Goal: Transaction & Acquisition: Purchase product/service

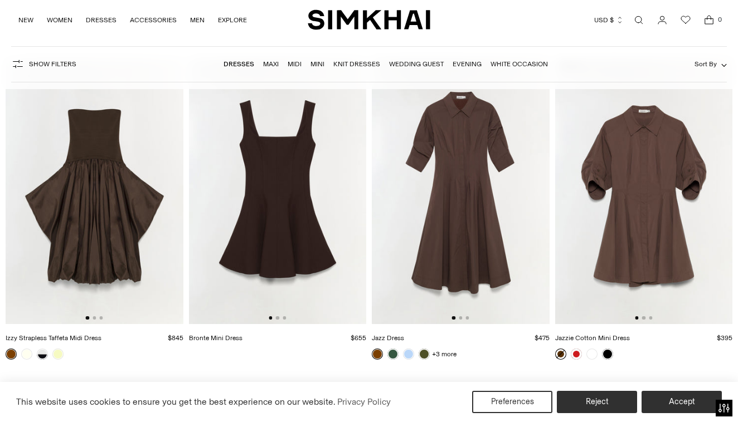
scroll to position [3017, 0]
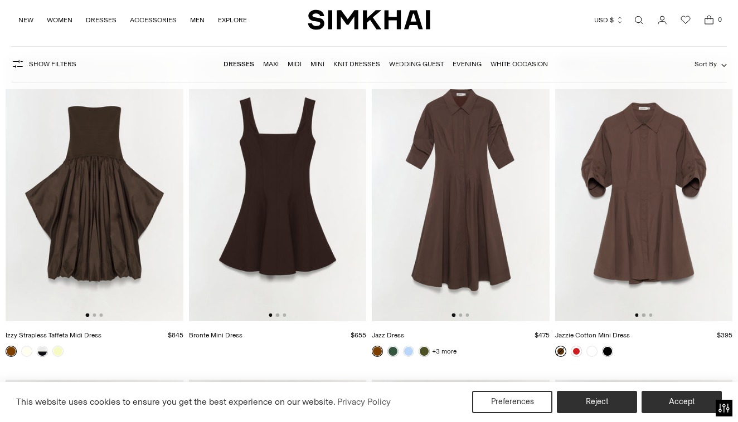
click at [325, 199] on img at bounding box center [278, 189] width 178 height 266
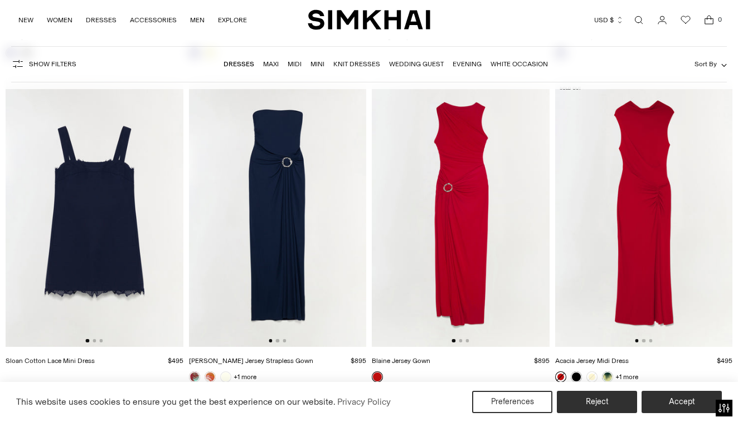
scroll to position [6889, 0]
click at [643, 198] on img at bounding box center [644, 215] width 178 height 266
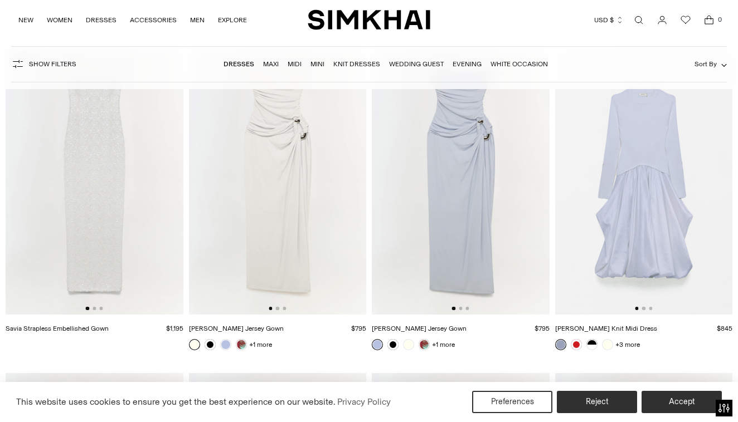
scroll to position [9845, 0]
click at [289, 218] on img at bounding box center [278, 181] width 178 height 266
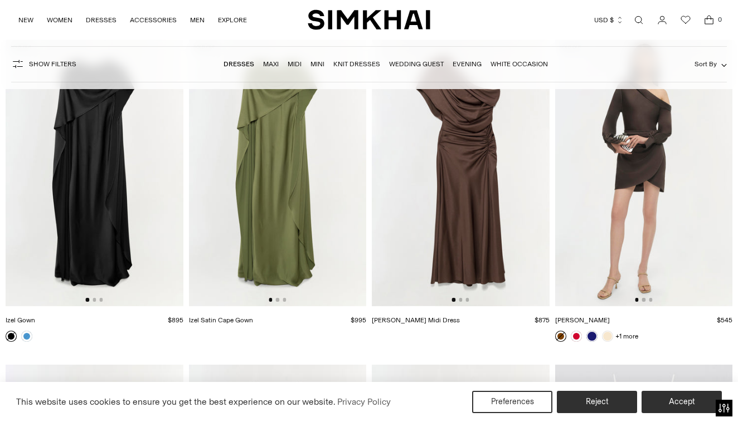
scroll to position [11455, 0]
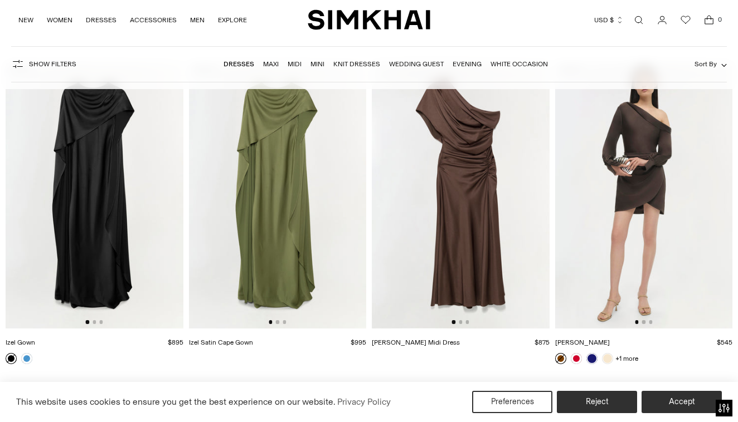
click at [642, 247] on img at bounding box center [644, 195] width 178 height 266
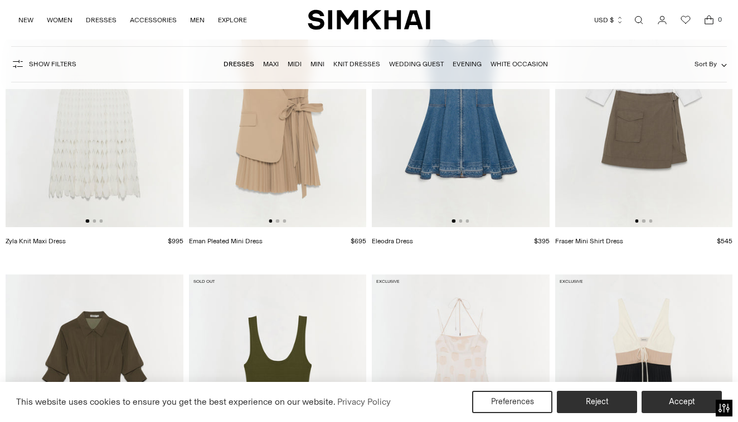
scroll to position [12426, 0]
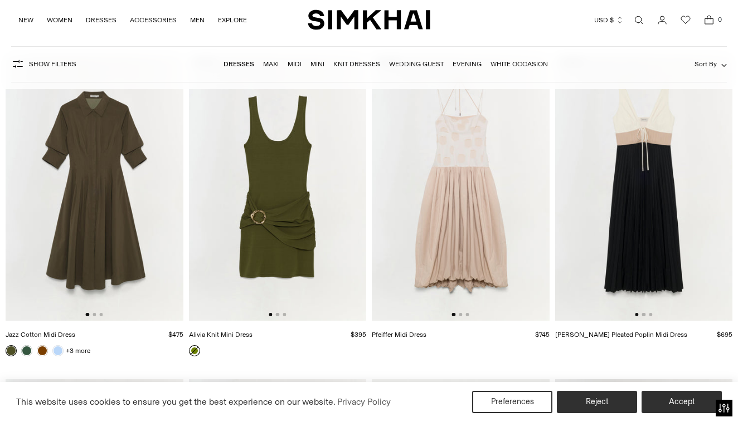
click at [292, 180] on img at bounding box center [278, 188] width 178 height 266
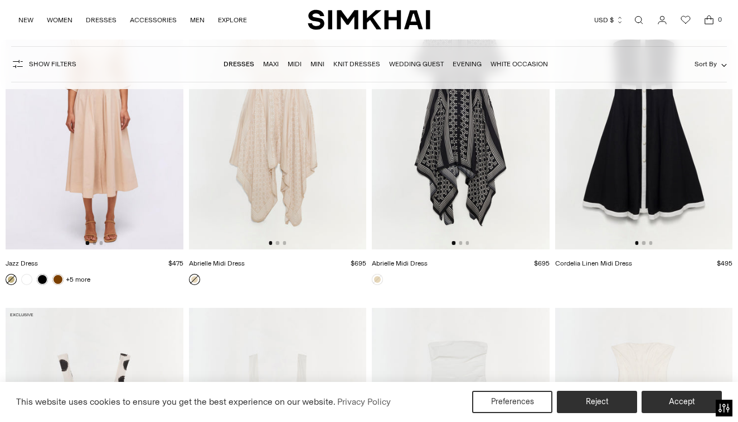
scroll to position [13377, 0]
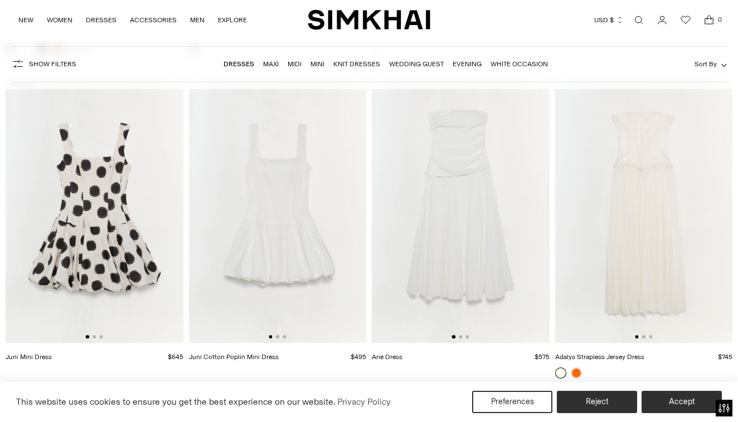
click at [283, 243] on img at bounding box center [278, 210] width 178 height 266
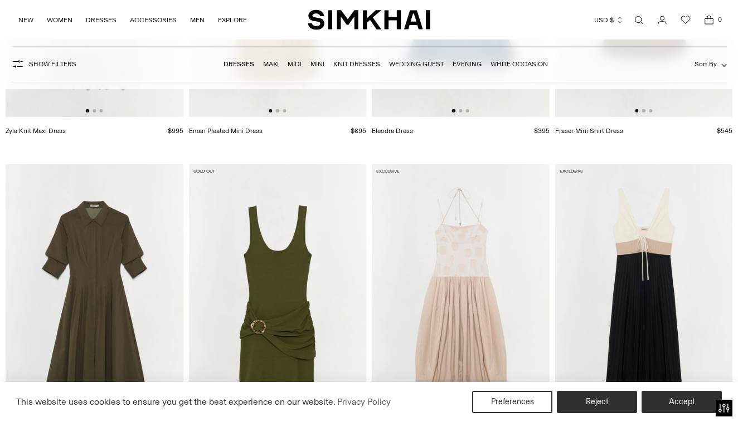
scroll to position [11935, 0]
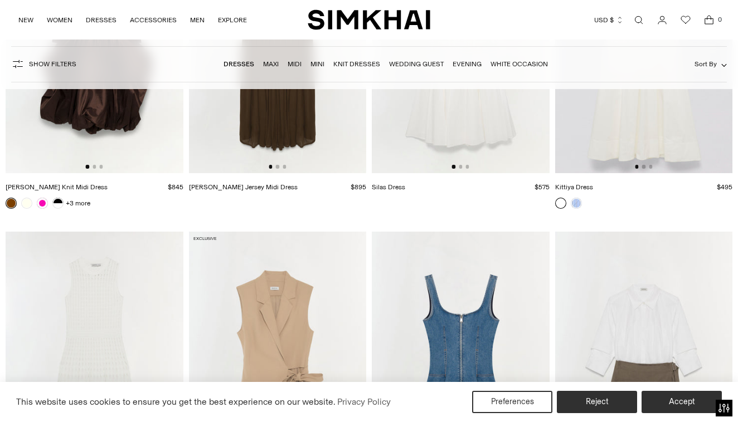
click at [465, 64] on link "Evening" at bounding box center [467, 64] width 29 height 8
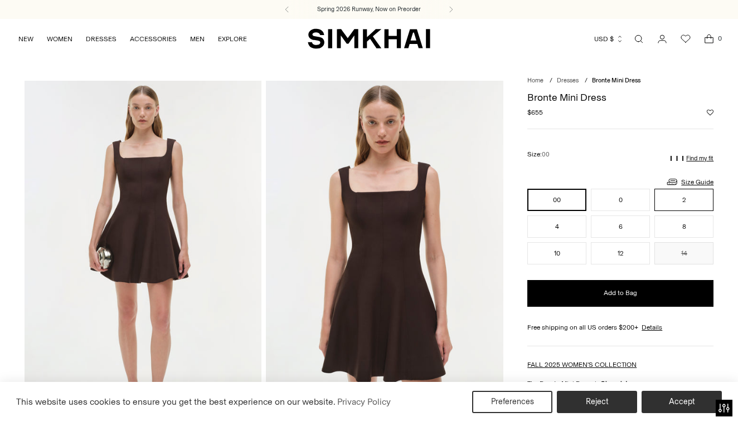
click at [680, 195] on button "2" at bounding box center [683, 200] width 59 height 22
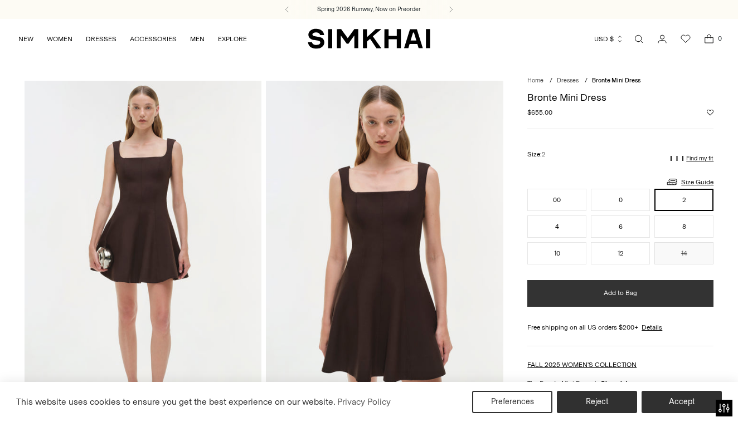
click at [607, 291] on span "Add to Bag" at bounding box center [620, 293] width 33 height 9
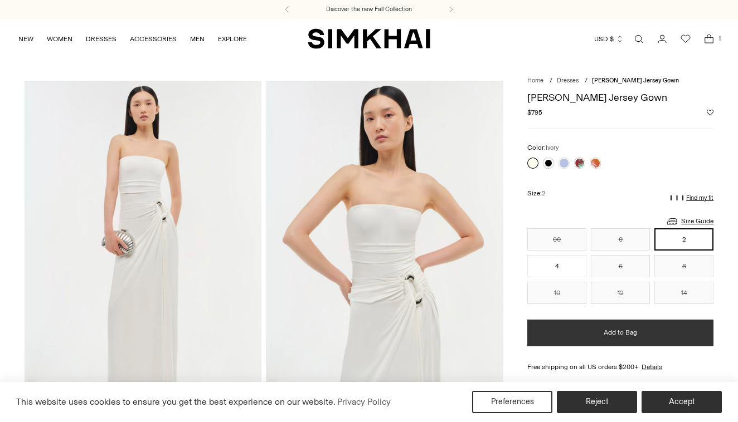
click at [590, 325] on button "Add to Bag" at bounding box center [620, 333] width 186 height 27
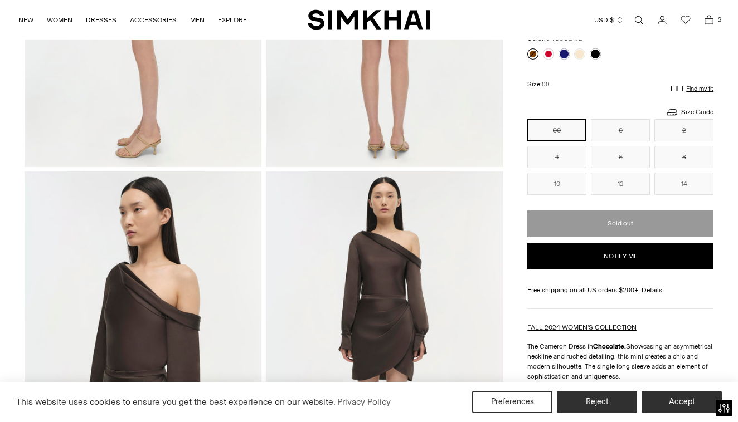
scroll to position [260, 0]
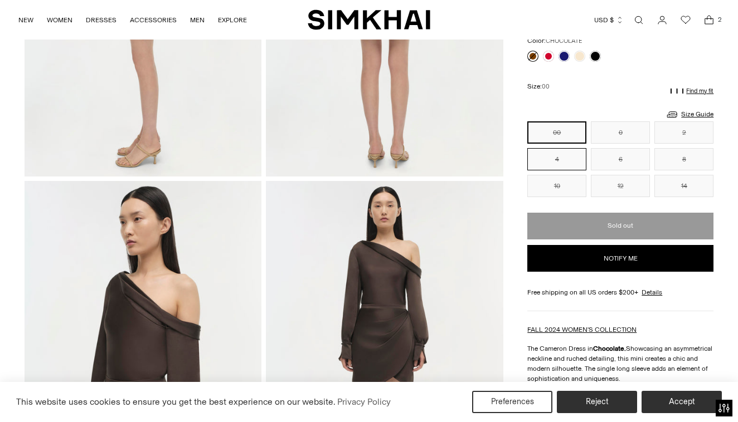
click at [551, 155] on button "4" at bounding box center [556, 159] width 59 height 22
click at [566, 157] on button "4" at bounding box center [556, 159] width 59 height 22
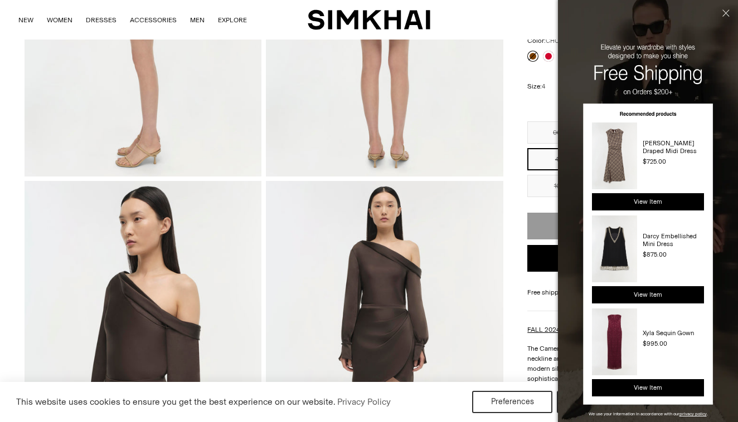
click at [725, 13] on button "Close" at bounding box center [724, 32] width 27 height 64
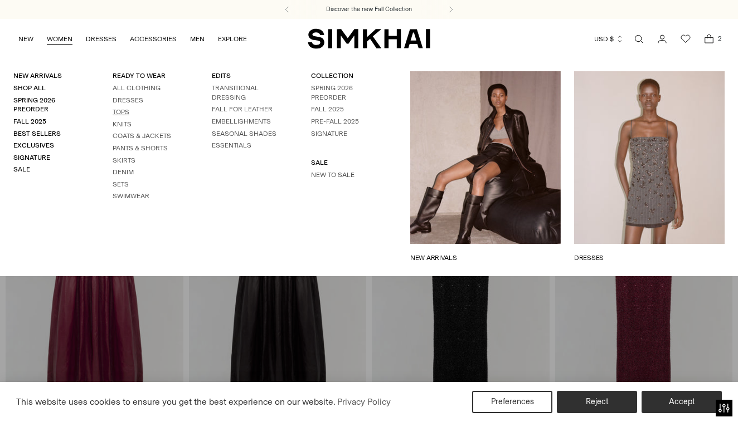
click at [119, 109] on link "Tops" at bounding box center [121, 112] width 17 height 8
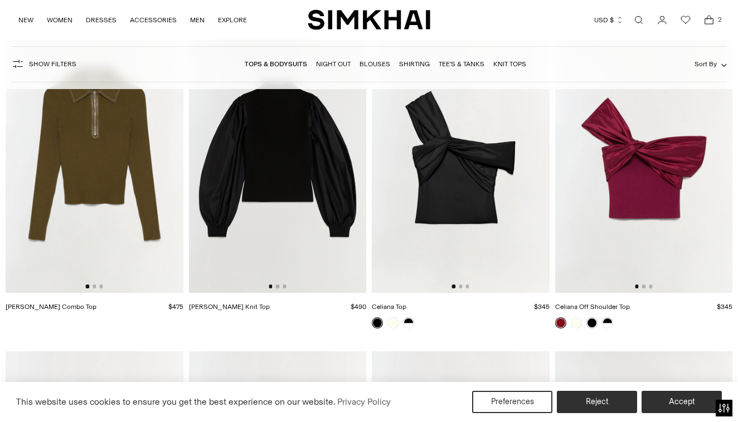
scroll to position [4022, 0]
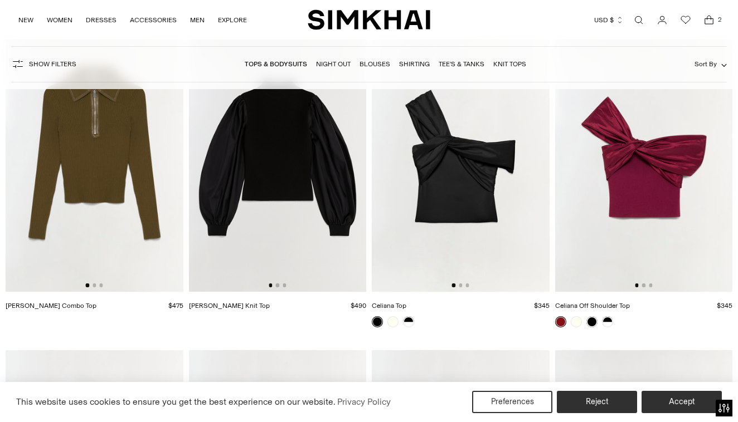
click at [465, 215] on img at bounding box center [461, 159] width 178 height 266
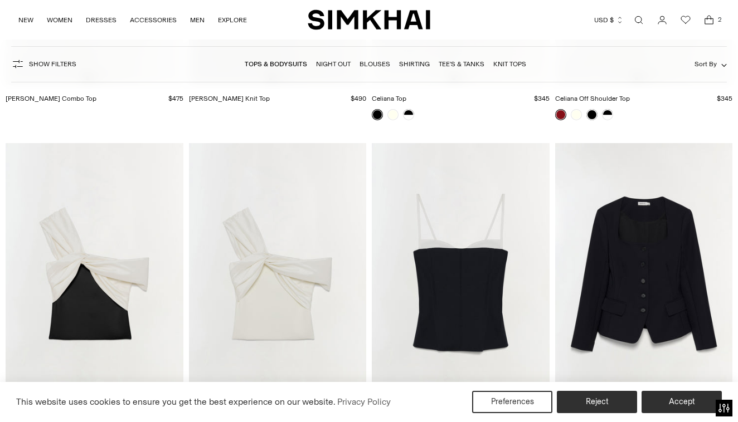
scroll to position [4288, 0]
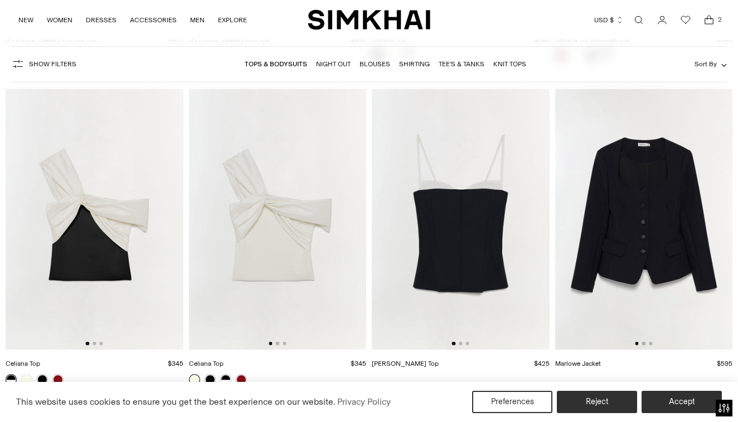
click at [432, 242] on img at bounding box center [461, 217] width 178 height 266
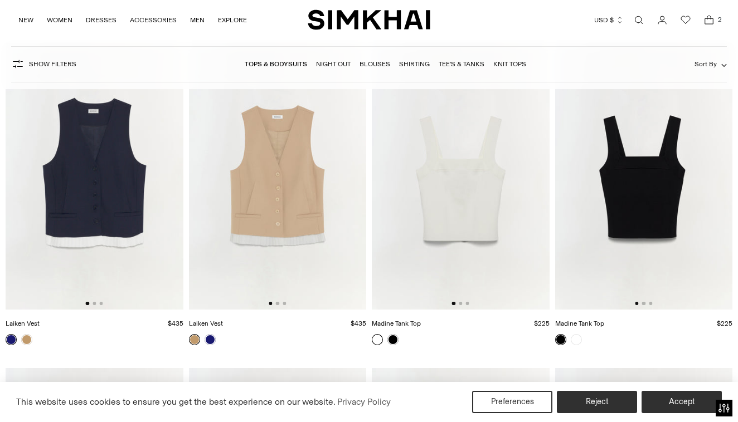
scroll to position [4655, 0]
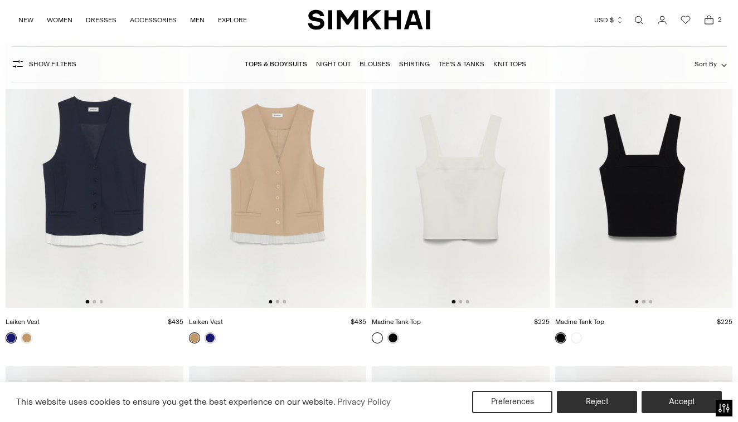
click at [455, 226] on img at bounding box center [461, 175] width 178 height 266
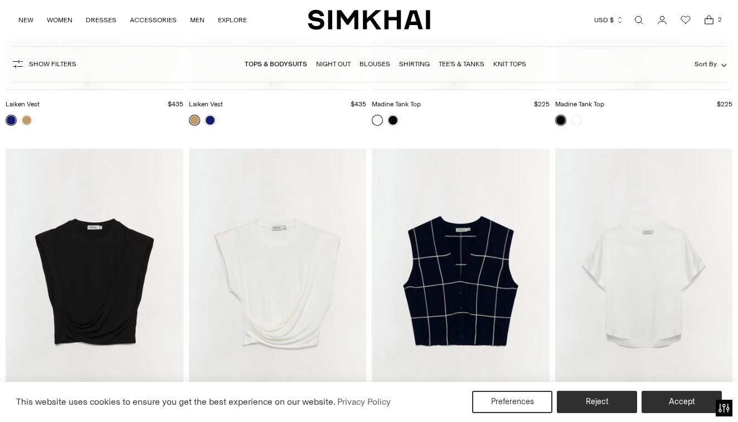
scroll to position [4873, 0]
click at [322, 281] on img at bounding box center [278, 281] width 178 height 266
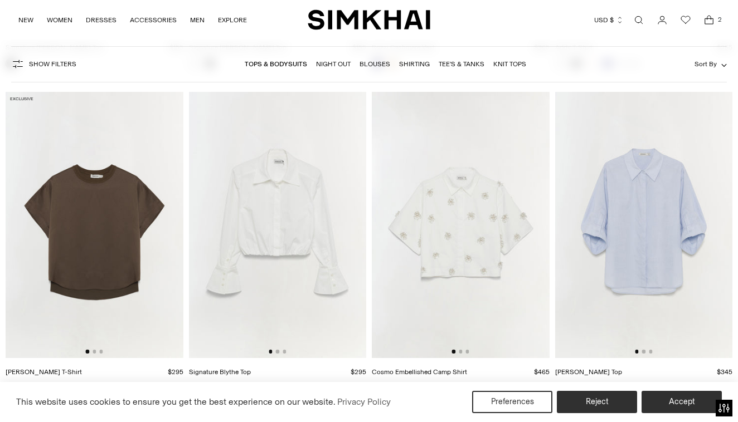
scroll to position [5255, 0]
click at [305, 244] on img at bounding box center [278, 224] width 178 height 266
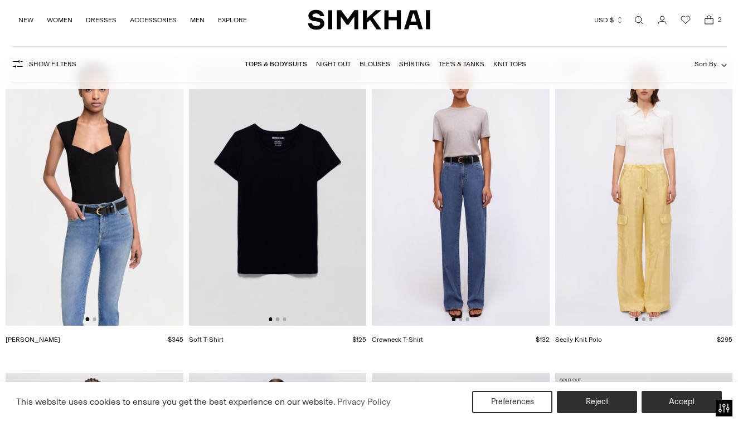
scroll to position [8828, 0]
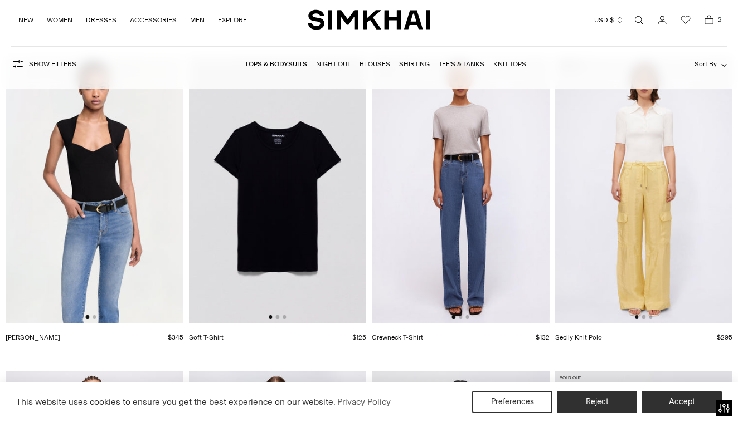
click at [113, 241] on img at bounding box center [95, 190] width 178 height 266
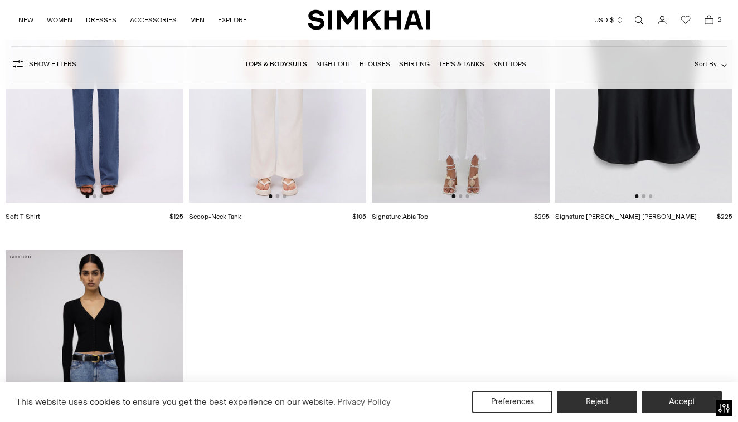
scroll to position [9125, 0]
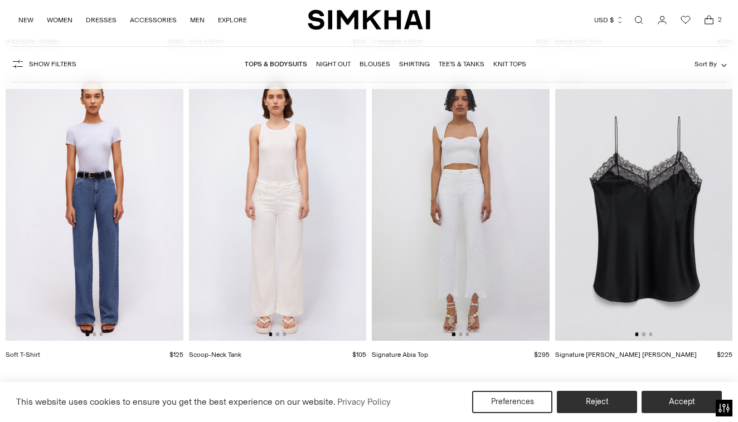
click at [338, 64] on link "Night Out" at bounding box center [333, 64] width 35 height 8
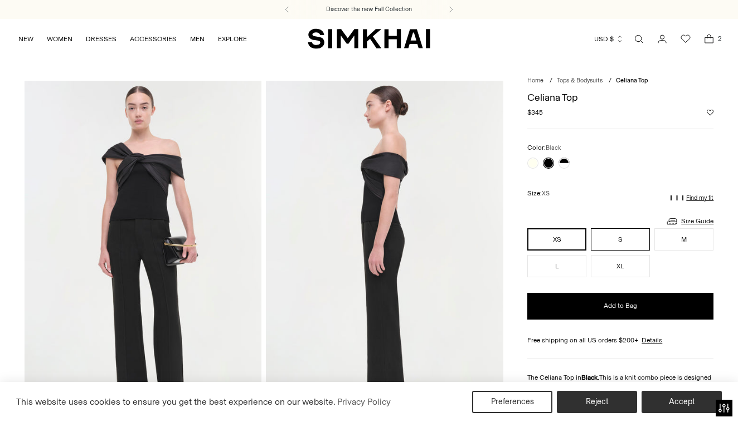
click at [621, 230] on button "S" at bounding box center [620, 240] width 59 height 22
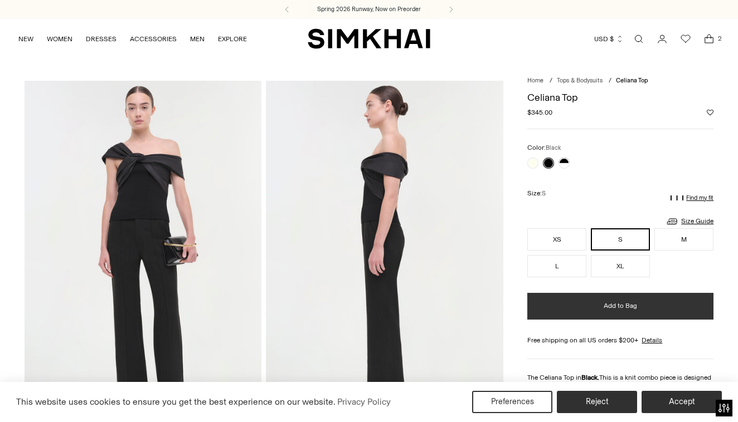
click at [597, 303] on button "Add to Bag" at bounding box center [620, 306] width 186 height 27
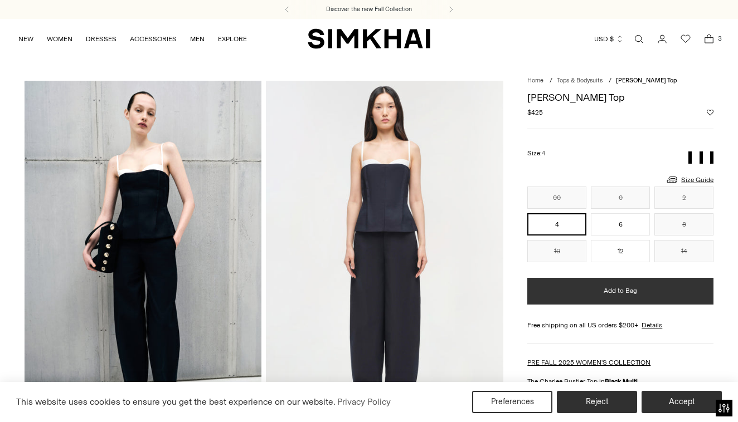
click at [582, 296] on button "Add to Bag" at bounding box center [620, 291] width 186 height 27
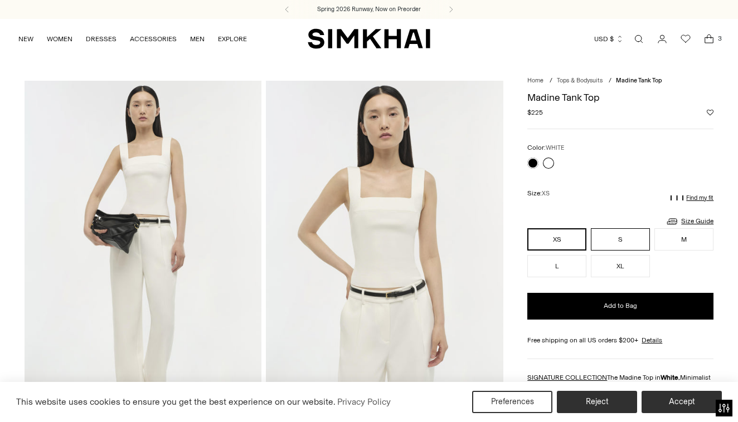
click at [623, 234] on button "S" at bounding box center [620, 240] width 59 height 22
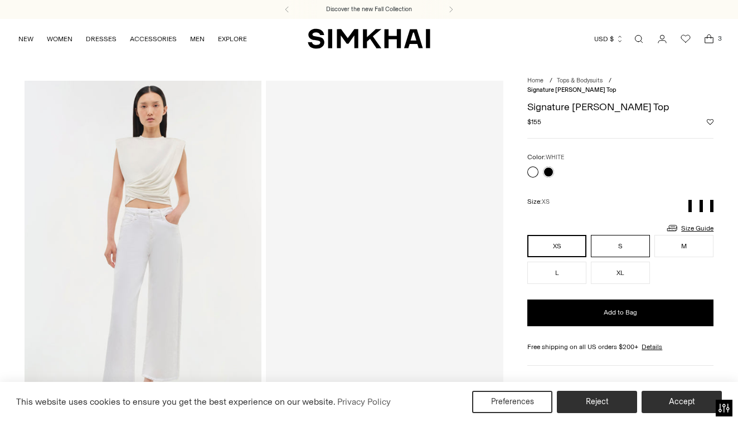
click at [626, 235] on button "S" at bounding box center [620, 246] width 59 height 22
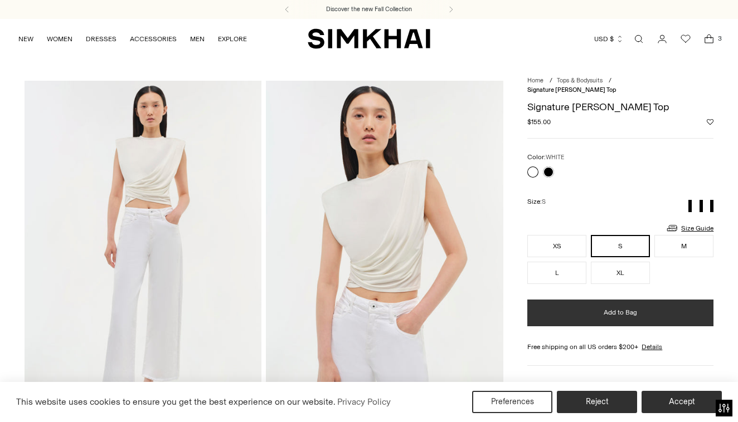
click at [580, 305] on button "Add to Bag" at bounding box center [620, 313] width 186 height 27
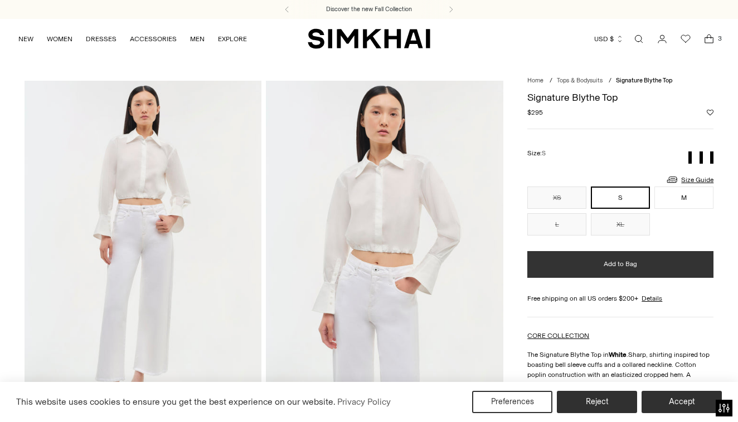
click at [594, 260] on button "Add to Bag" at bounding box center [620, 264] width 186 height 27
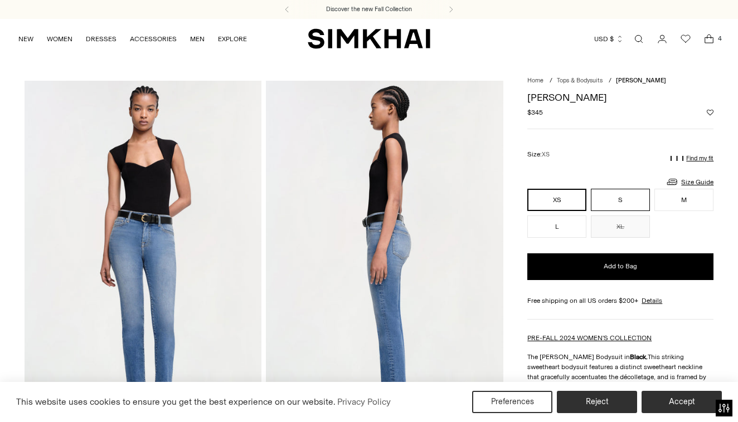
click at [619, 189] on button "S" at bounding box center [620, 200] width 59 height 22
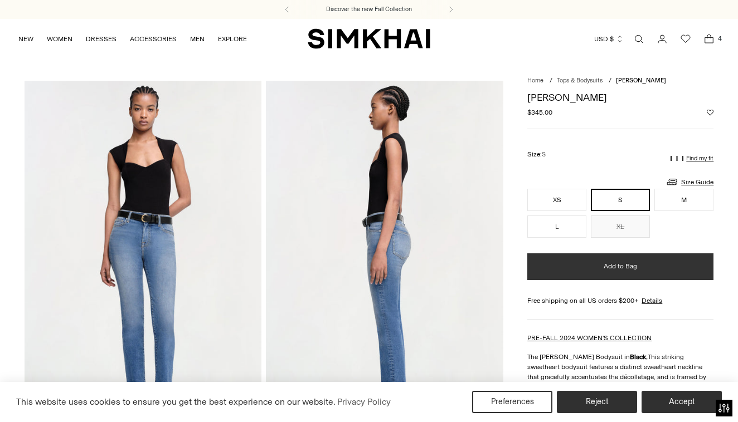
click at [573, 266] on button "Add to Bag" at bounding box center [620, 267] width 186 height 27
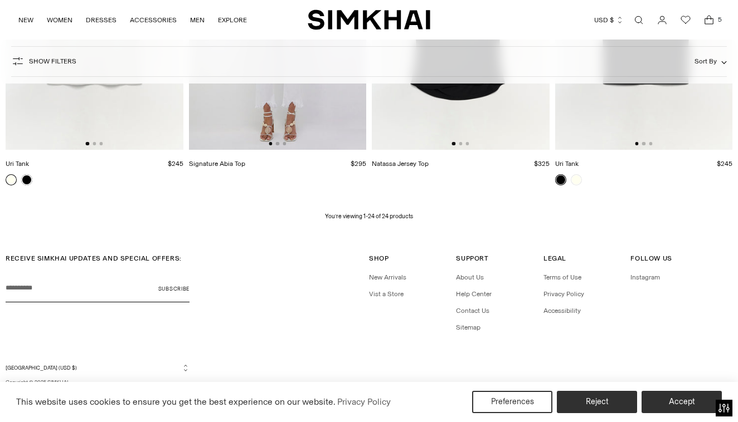
scroll to position [1895, 0]
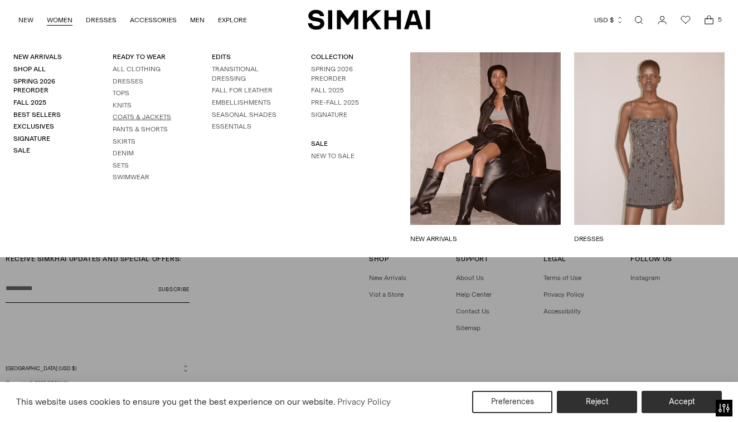
click at [129, 113] on link "Coats & Jackets" at bounding box center [142, 117] width 59 height 8
click at [143, 125] on link "Pants & Shorts" at bounding box center [140, 129] width 55 height 8
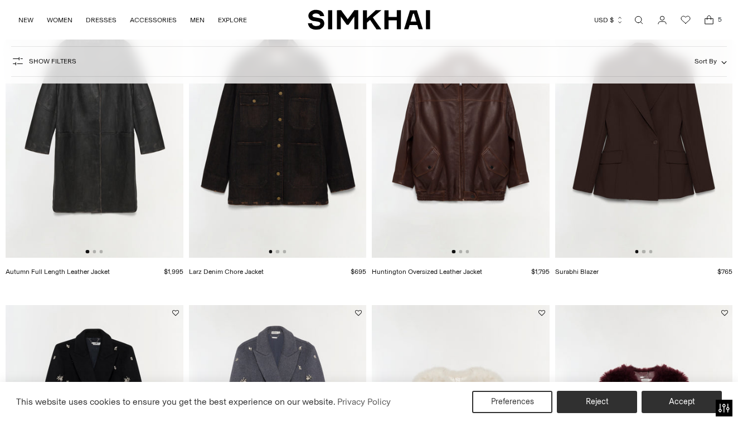
scroll to position [745, 0]
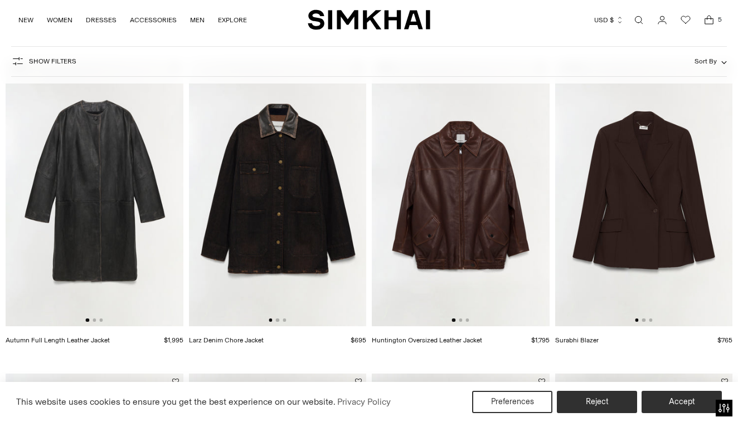
click at [474, 208] on img at bounding box center [461, 193] width 178 height 266
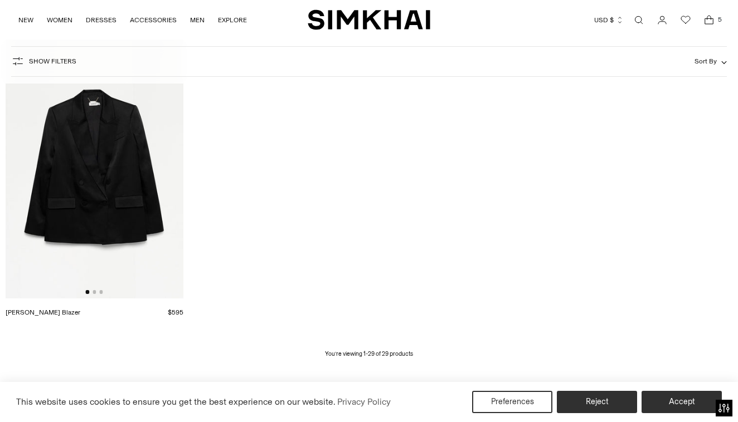
scroll to position [2385, 0]
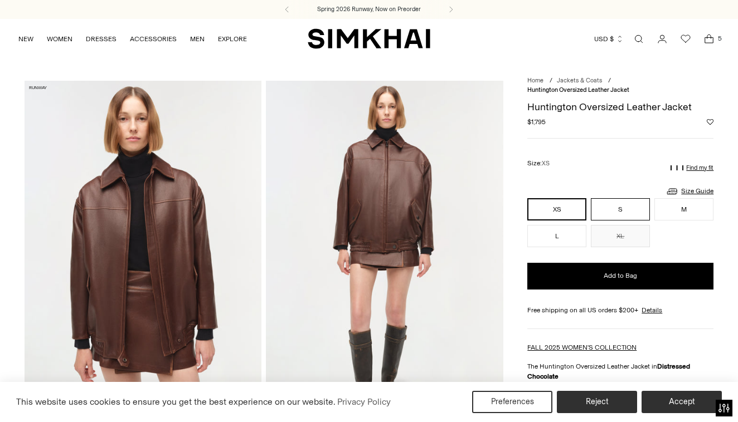
click at [623, 212] on button "S" at bounding box center [620, 209] width 59 height 22
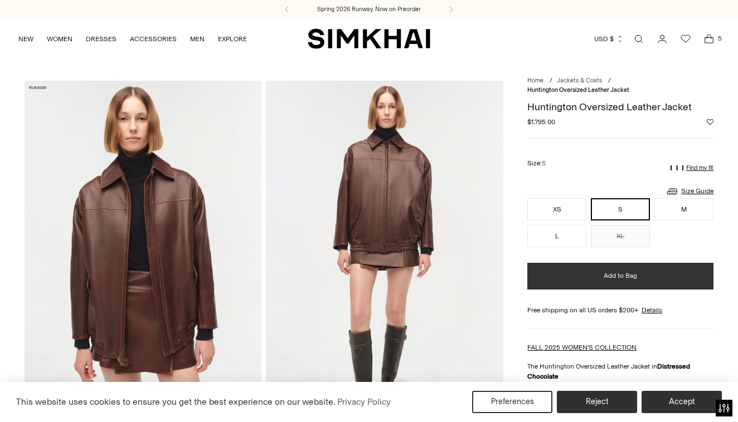
click at [572, 269] on button "Add to Bag" at bounding box center [620, 276] width 186 height 27
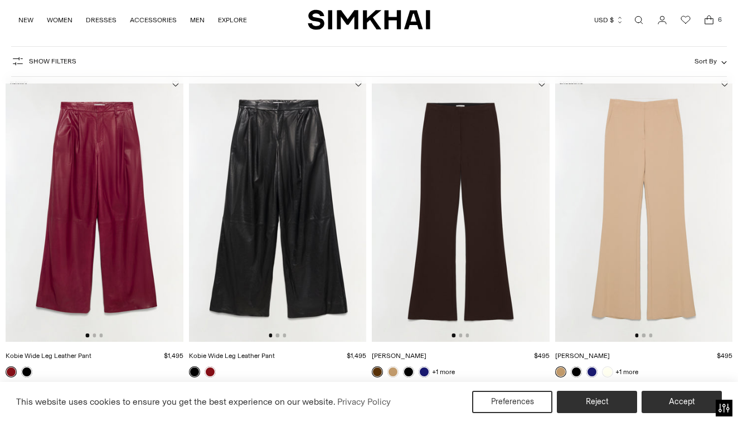
scroll to position [78, 0]
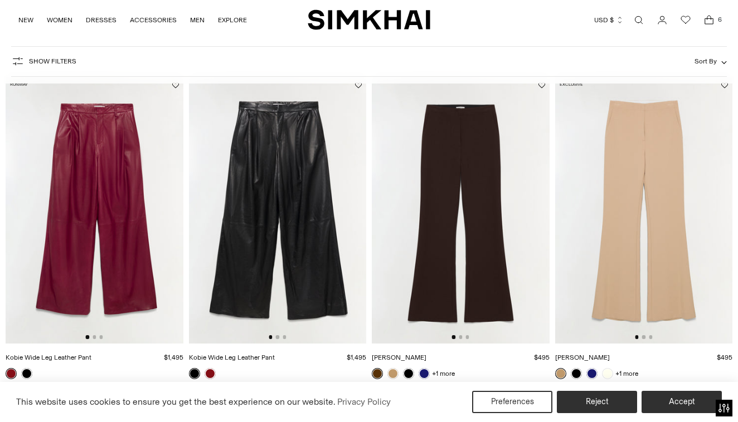
click at [300, 218] on img at bounding box center [278, 210] width 178 height 266
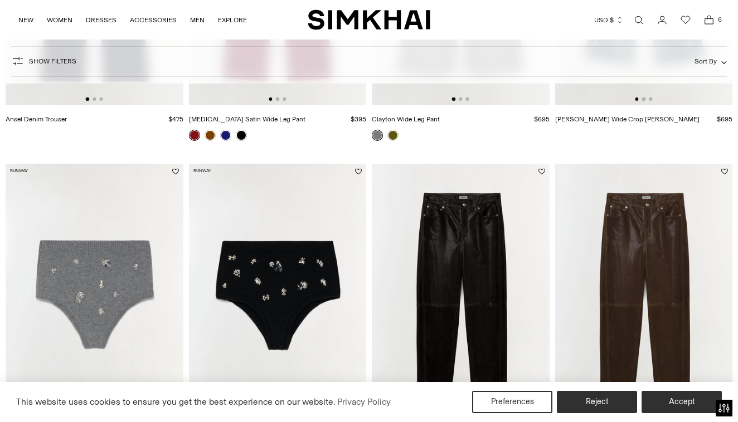
scroll to position [722, 0]
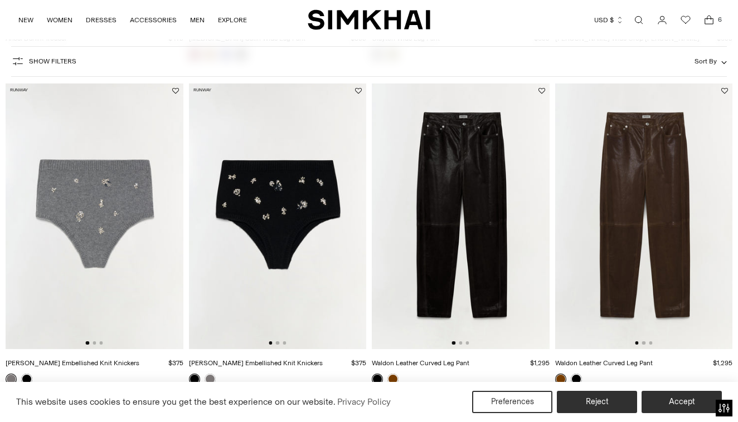
click at [458, 223] on img at bounding box center [461, 216] width 178 height 266
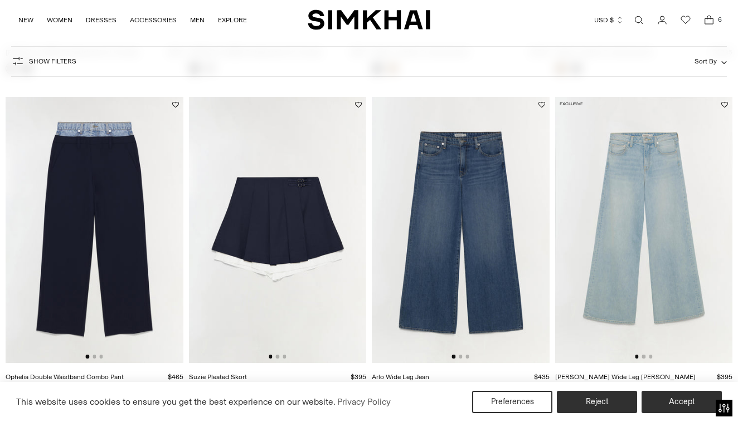
scroll to position [1033, 0]
click at [297, 249] on img at bounding box center [278, 229] width 178 height 266
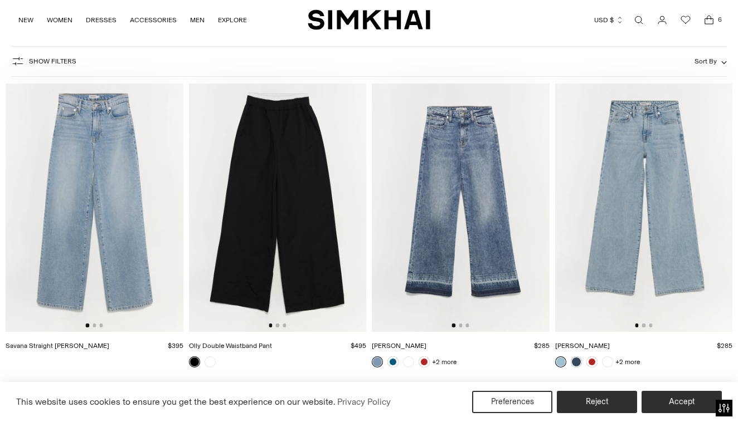
scroll to position [2077, 0]
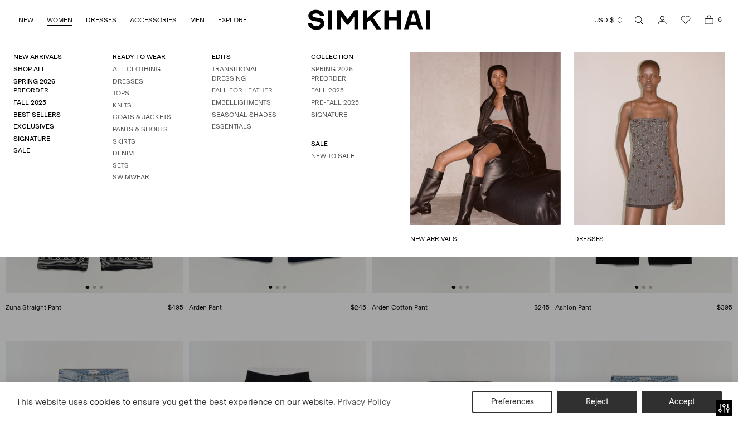
click at [633, 234] on link "DRESSES" at bounding box center [649, 239] width 150 height 10
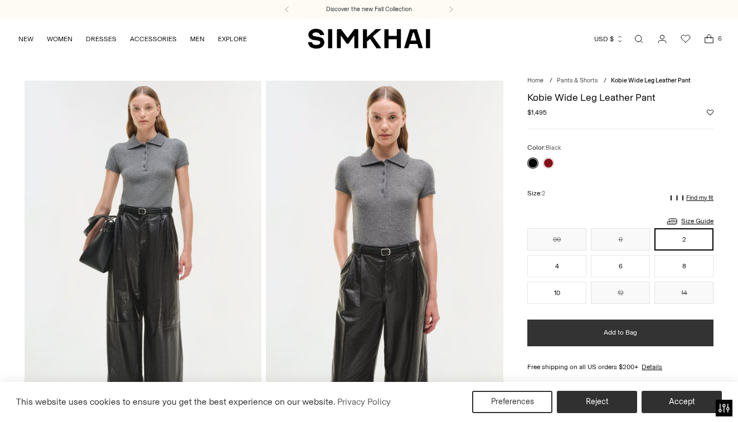
click at [582, 326] on button "Add to Bag" at bounding box center [620, 333] width 186 height 27
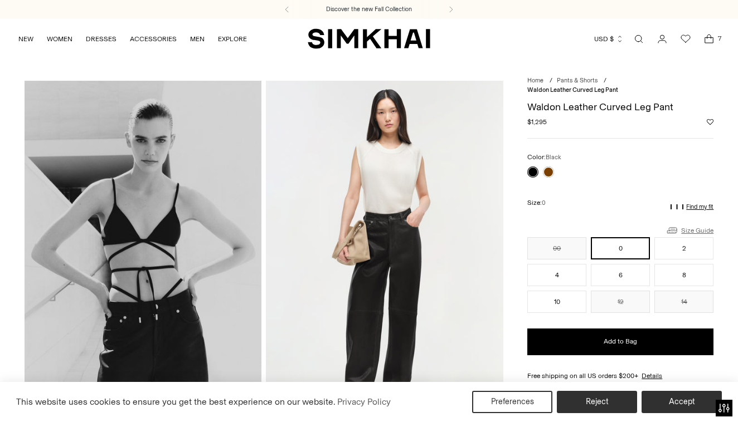
click at [692, 223] on link "Size Guide" at bounding box center [689, 230] width 48 height 14
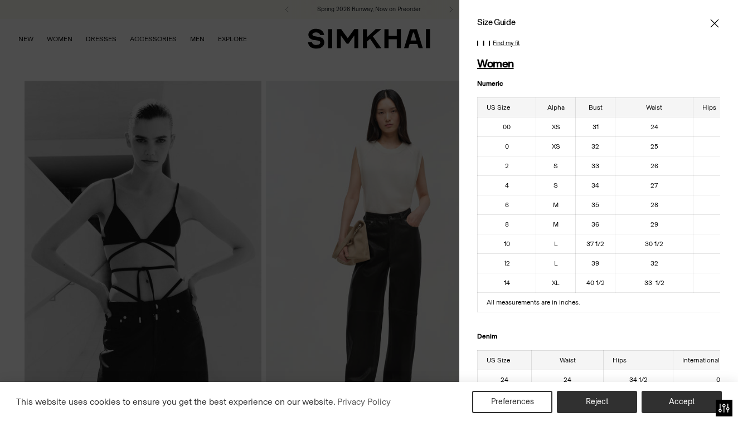
click at [637, 322] on p "Denim" at bounding box center [598, 332] width 243 height 20
click at [712, 16] on div "Size Guide Women Numeric US Size Alpha Bust Waist Hips 00 XS 31 24 34 1/2 0 XS …" at bounding box center [598, 211] width 279 height 422
click at [672, 404] on button "Accept" at bounding box center [681, 402] width 80 height 22
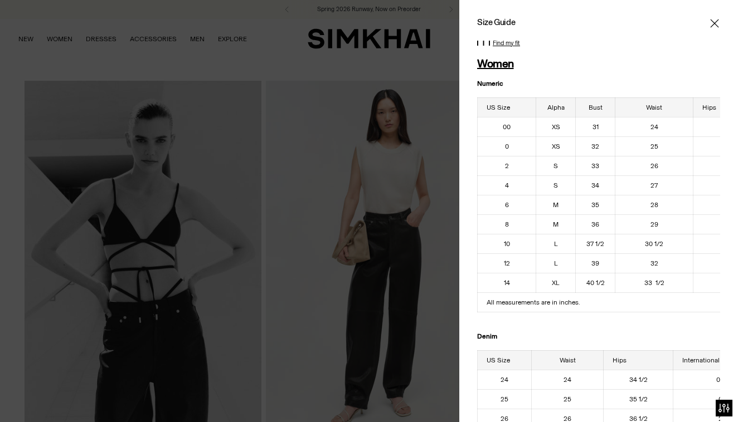
click at [716, 21] on icon "Close" at bounding box center [714, 23] width 9 height 11
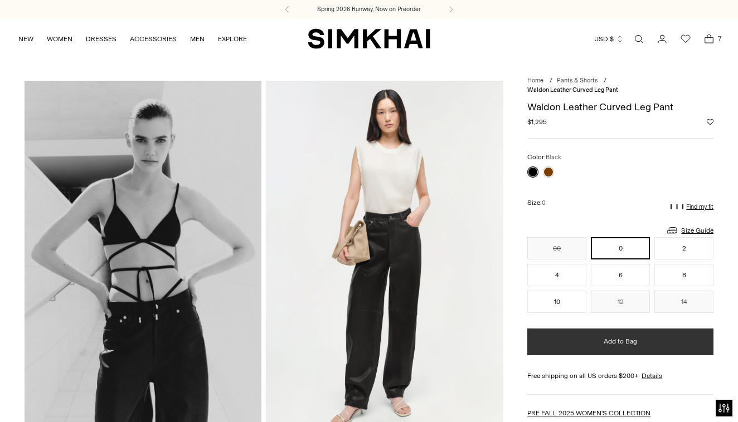
click at [604, 329] on button "Add to Bag" at bounding box center [620, 342] width 186 height 27
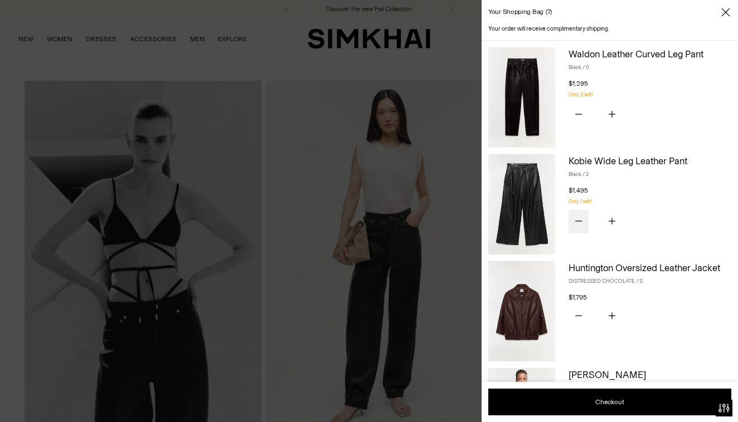
click at [580, 218] on icon "Subtract product quantity" at bounding box center [578, 221] width 7 height 7
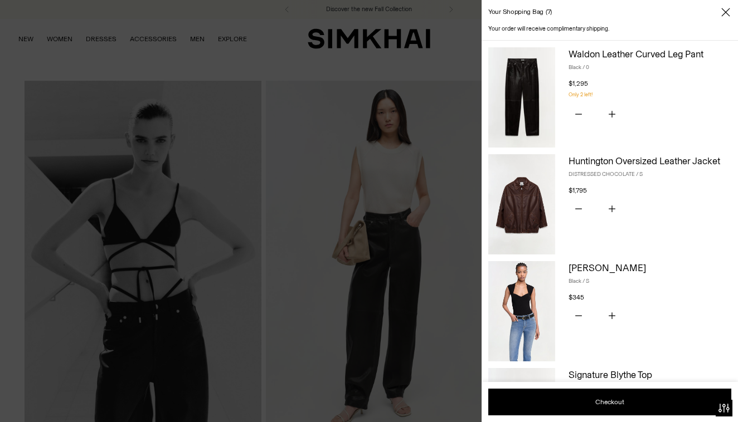
click at [723, 15] on icon "Close" at bounding box center [721, 16] width 8 height 8
click at [723, 10] on icon "Close" at bounding box center [725, 12] width 9 height 11
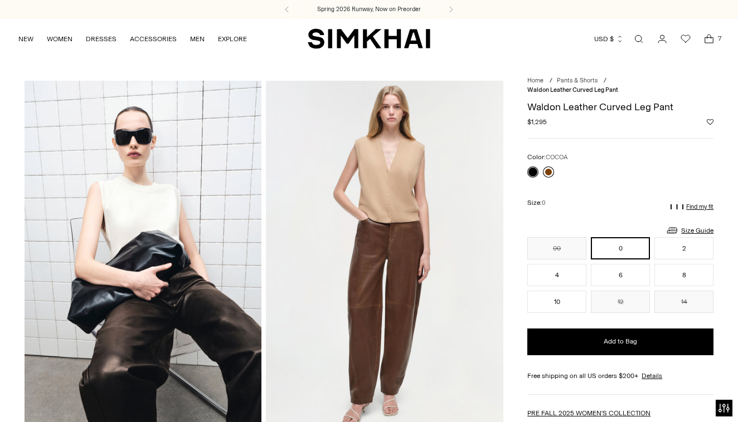
click at [547, 167] on link at bounding box center [548, 172] width 11 height 11
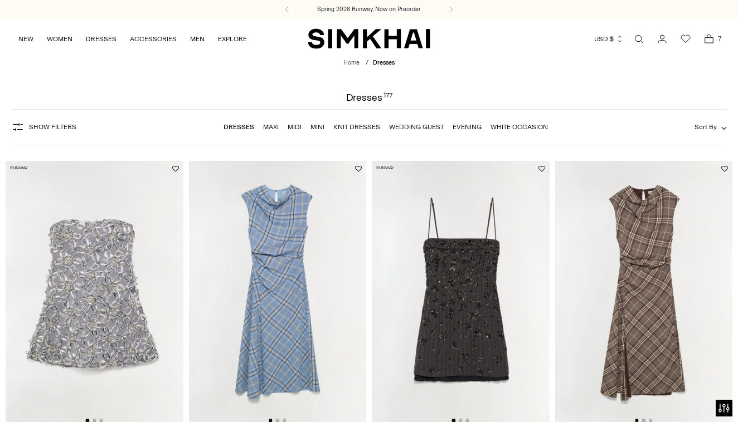
click at [460, 291] on img at bounding box center [461, 294] width 178 height 266
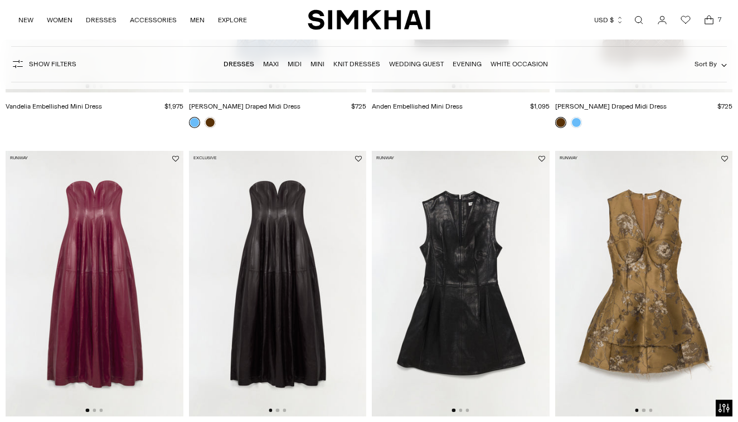
scroll to position [376, 0]
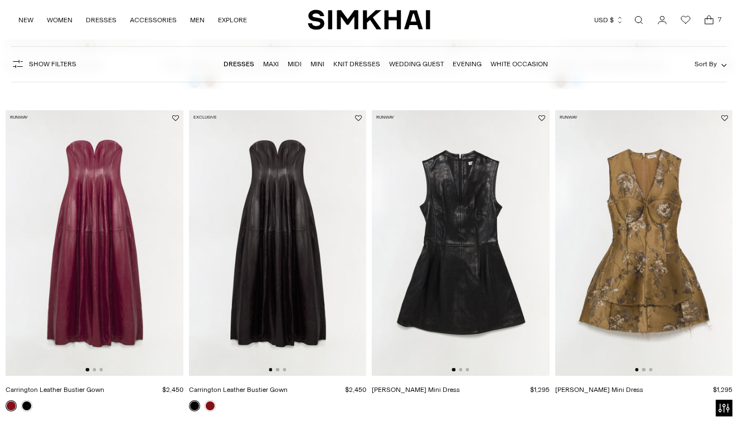
click at [454, 236] on img at bounding box center [461, 243] width 178 height 266
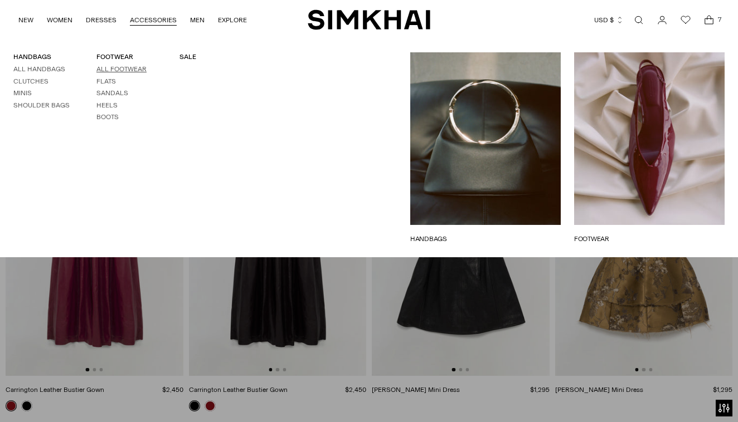
click at [129, 68] on link "All Footwear" at bounding box center [121, 69] width 50 height 8
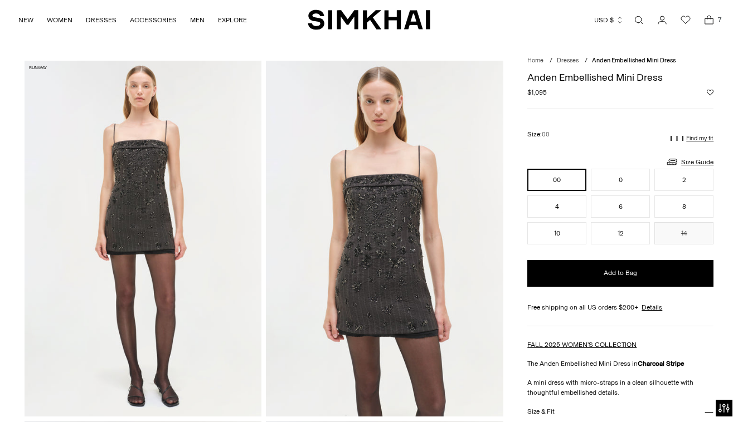
scroll to position [26, 0]
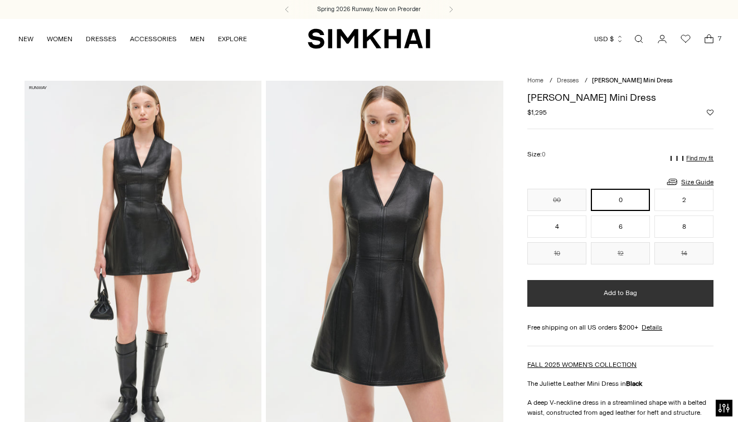
click at [619, 293] on span "Add to Bag" at bounding box center [620, 293] width 33 height 9
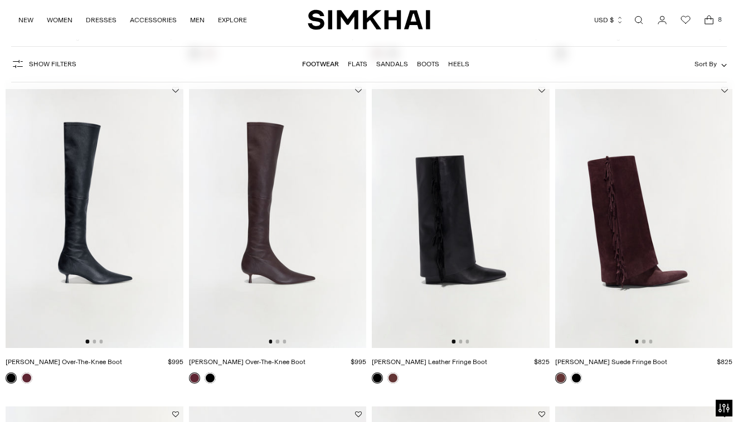
scroll to position [1073, 0]
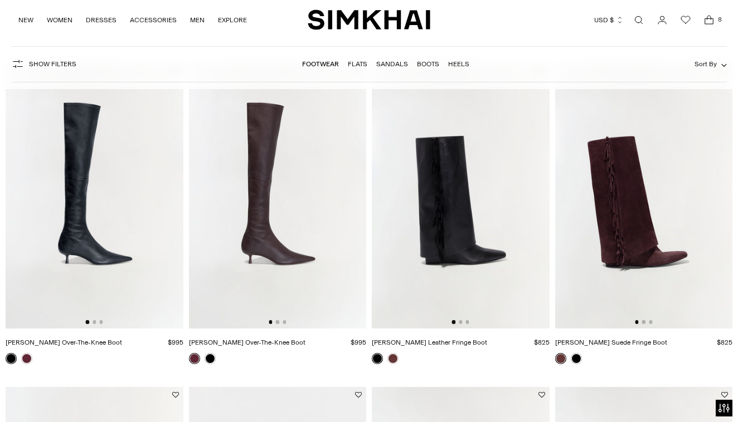
click at [482, 278] on img at bounding box center [461, 195] width 178 height 266
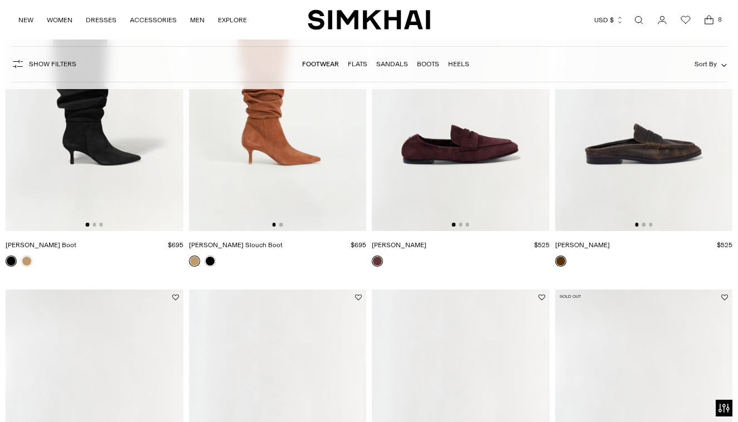
scroll to position [1496, 0]
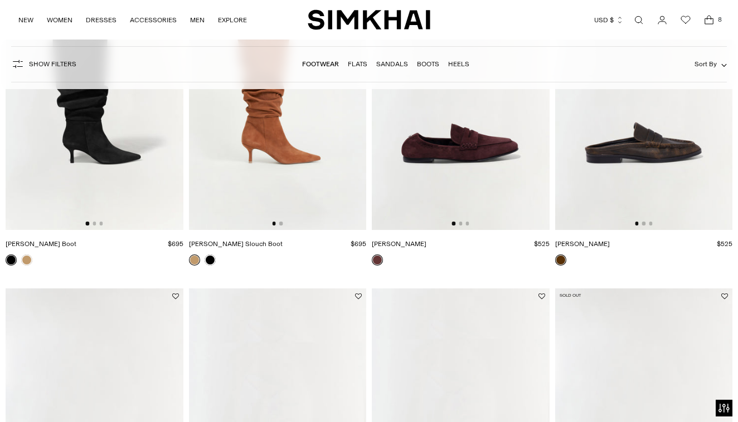
click at [633, 167] on img at bounding box center [644, 97] width 178 height 266
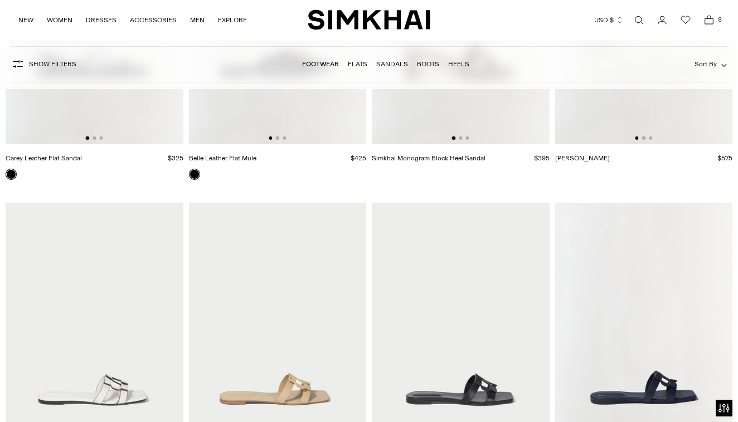
scroll to position [3450, 0]
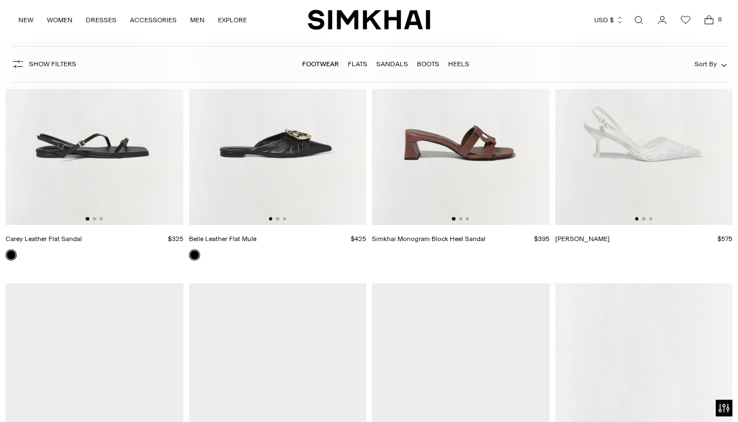
click at [708, 20] on icon "Open cart modal" at bounding box center [709, 19] width 16 height 11
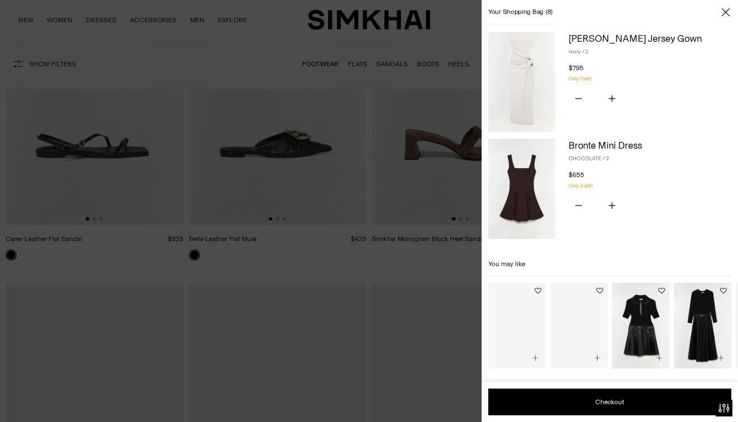
scroll to position [658, 0]
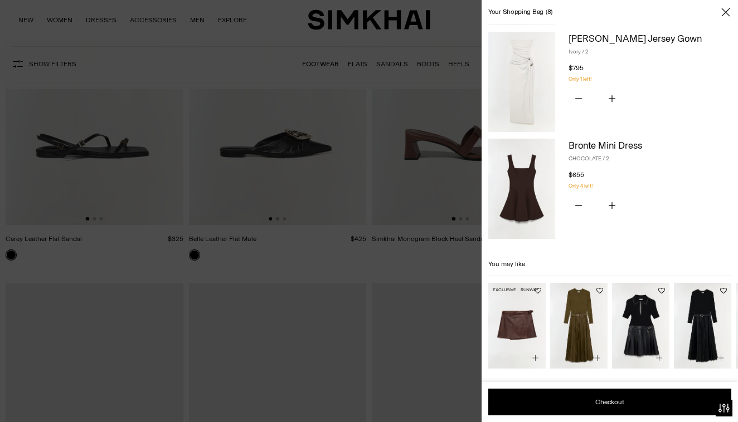
click at [0, 0] on img "Madeline Leather Mini Skirt" at bounding box center [0, 0] width 0 height 0
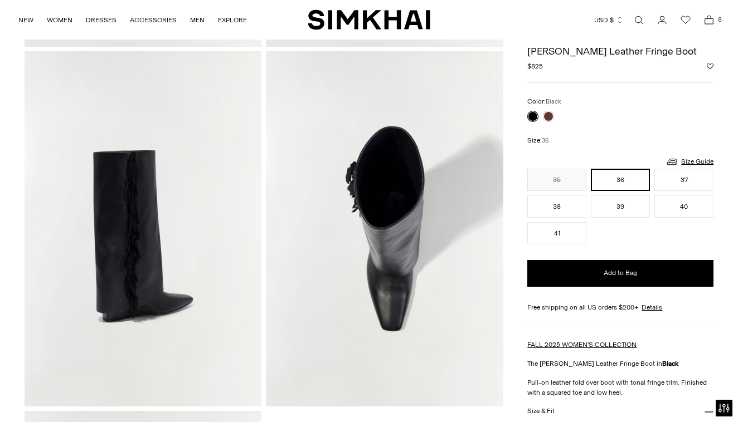
scroll to position [390, 0]
click at [682, 178] on button "37" at bounding box center [683, 180] width 59 height 22
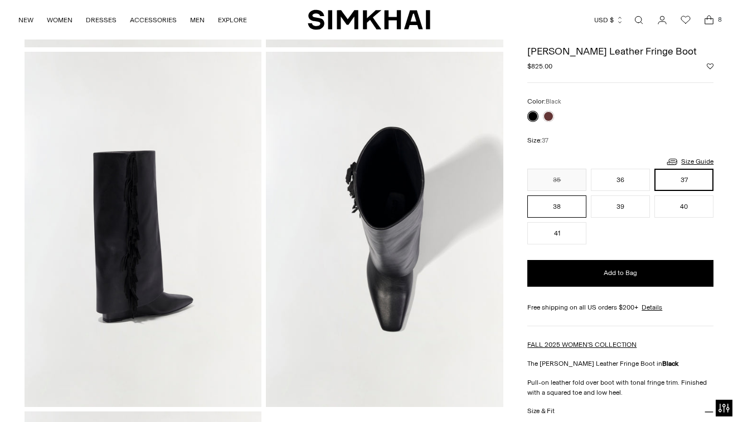
click at [573, 205] on button "38" at bounding box center [556, 207] width 59 height 22
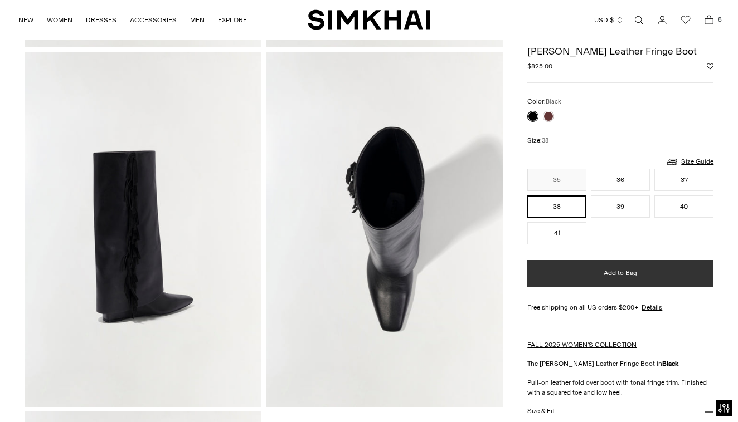
click at [594, 272] on button "Add to Bag" at bounding box center [620, 273] width 186 height 27
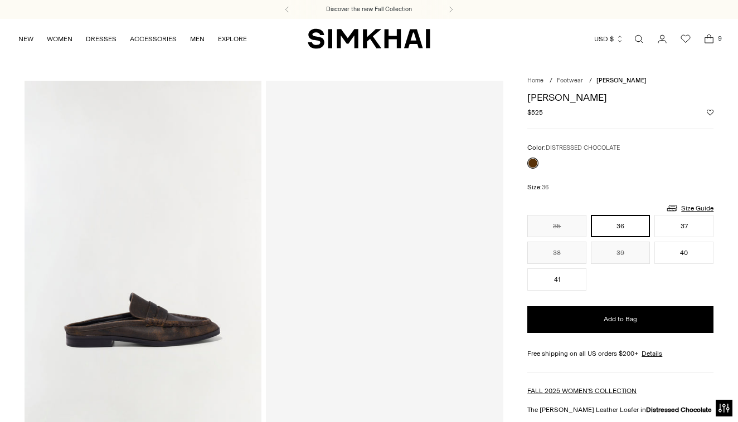
click at [675, 237] on div "35 36 37 38 39 40 41 ** ** ** ** ** ** **" at bounding box center [620, 253] width 186 height 76
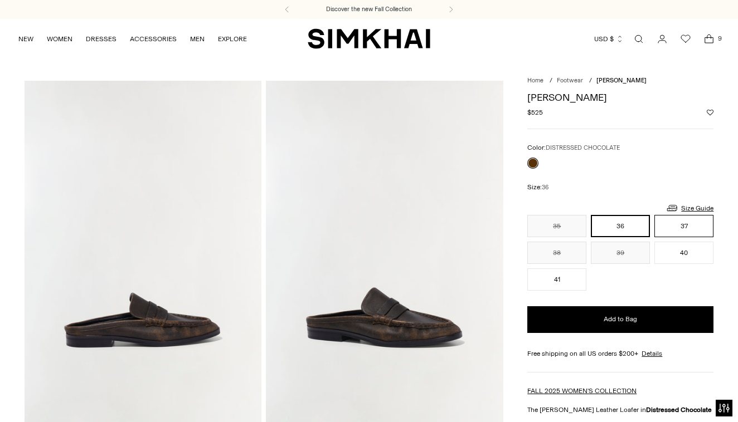
click at [675, 222] on button "37" at bounding box center [683, 226] width 59 height 22
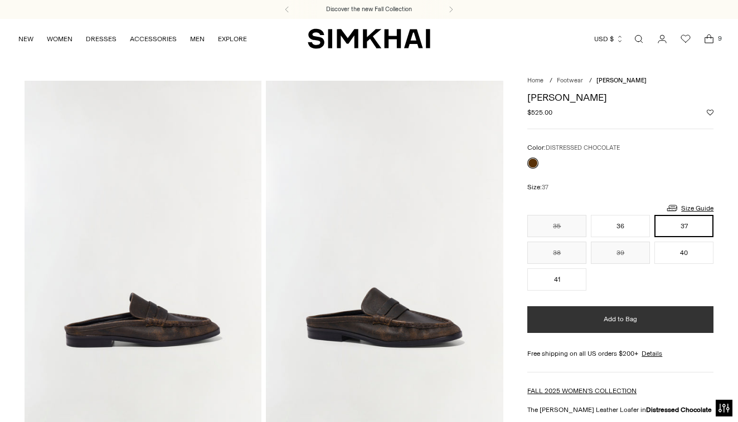
click at [620, 316] on span "Add to Bag" at bounding box center [620, 319] width 33 height 9
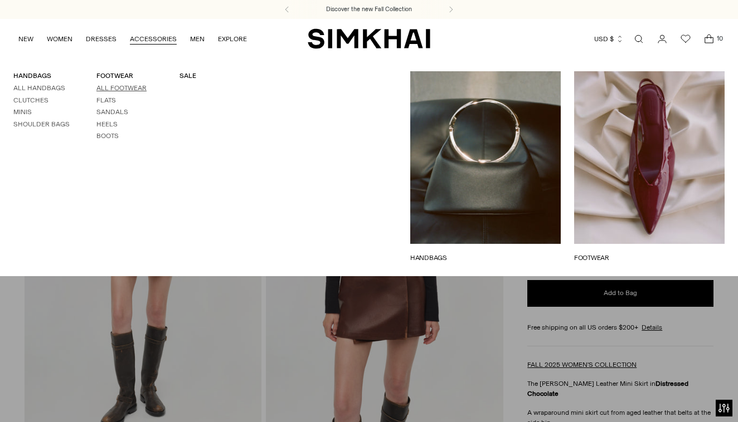
click at [125, 84] on link "All Footwear" at bounding box center [121, 88] width 50 height 8
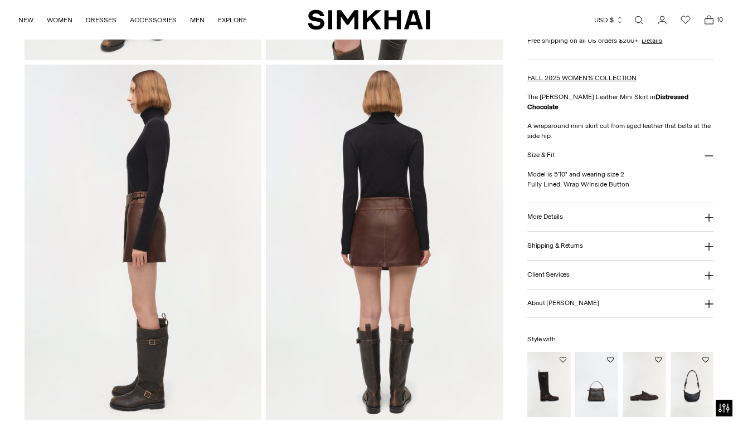
scroll to position [499, 0]
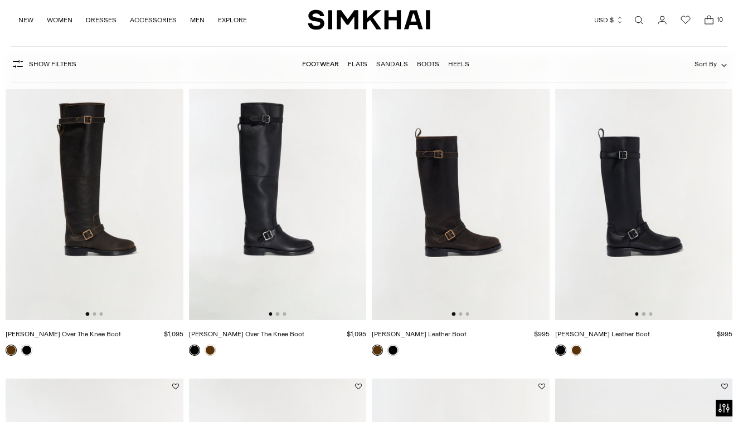
scroll to position [431, 0]
click at [439, 206] on img at bounding box center [461, 188] width 178 height 266
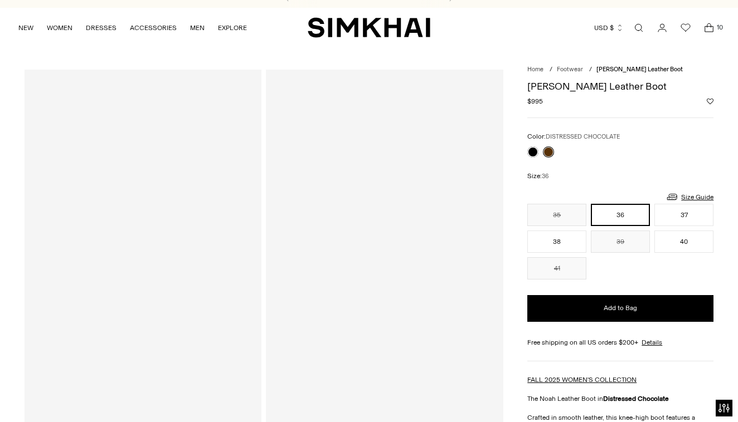
scroll to position [24, 0]
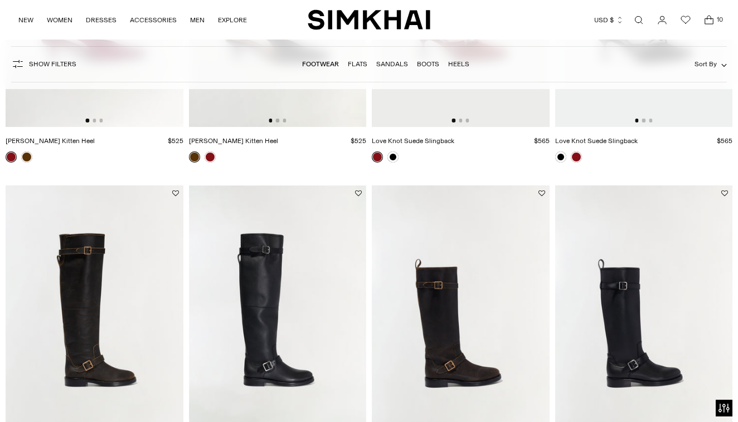
scroll to position [130, 0]
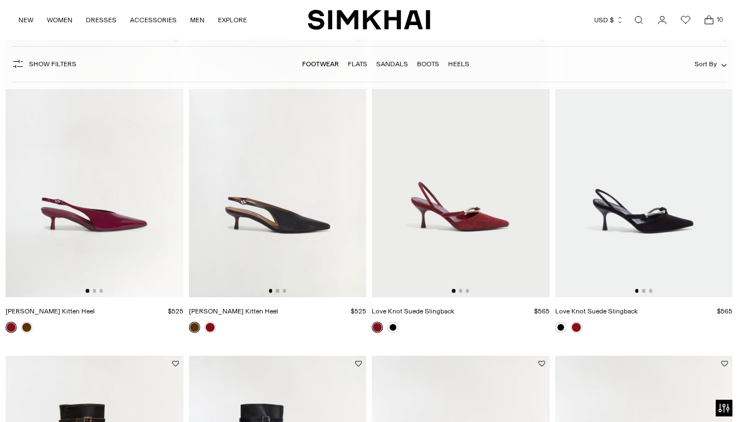
click at [704, 18] on icon "Open cart modal" at bounding box center [709, 19] width 16 height 11
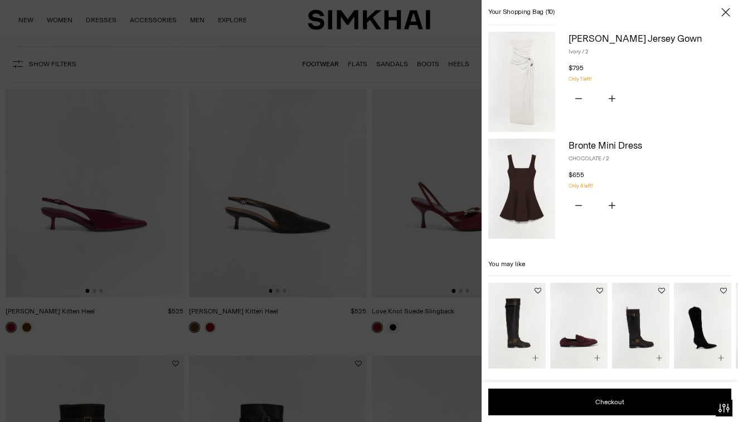
scroll to position [870, 0]
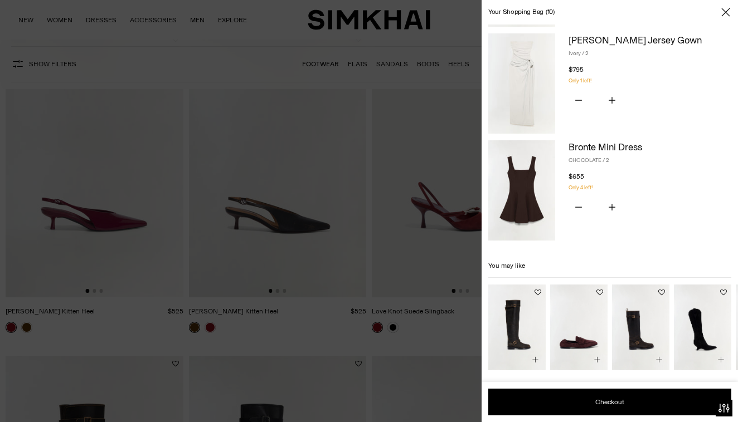
click at [512, 264] on h3 "You may like" at bounding box center [609, 266] width 243 height 24
